Goal: Navigation & Orientation: Understand site structure

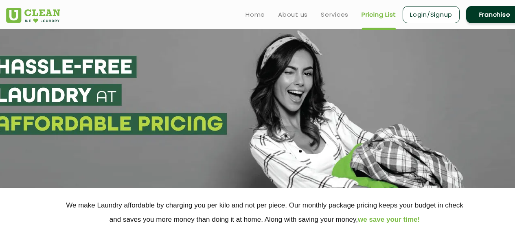
select select "35"
click at [292, 15] on link "About us" at bounding box center [293, 15] width 30 height 10
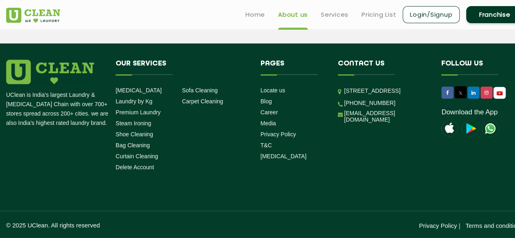
scroll to position [1198, 0]
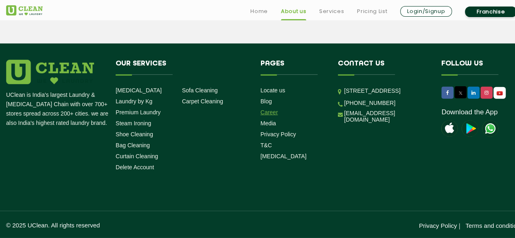
click at [271, 115] on link "Career" at bounding box center [270, 112] width 18 height 7
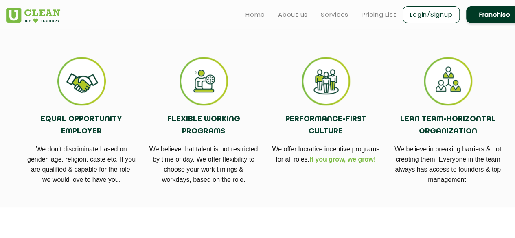
scroll to position [240, 0]
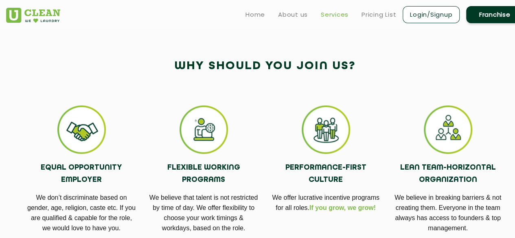
click at [330, 13] on link "Services" at bounding box center [335, 15] width 28 height 10
